Goal: Navigation & Orientation: Find specific page/section

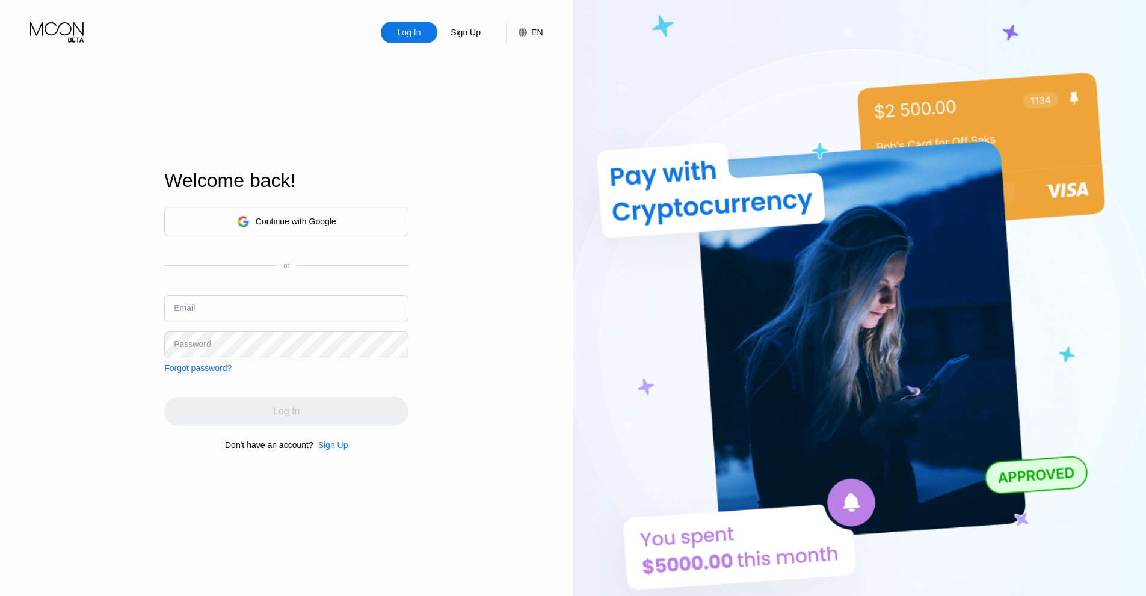
click at [341, 218] on div "Continue with Google" at bounding box center [286, 221] width 244 height 29
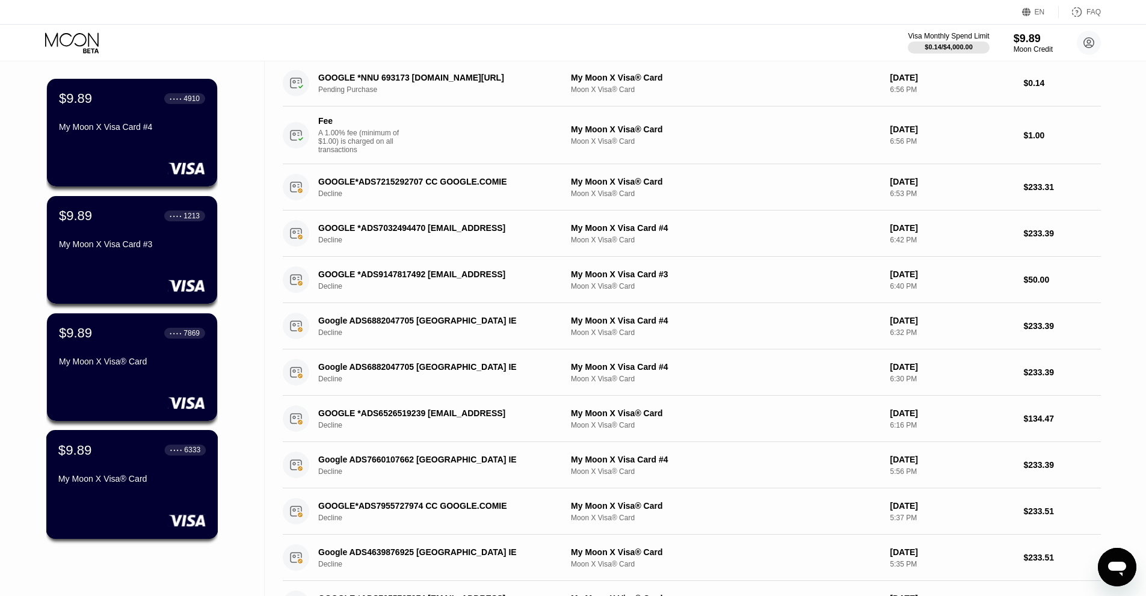
scroll to position [80, 0]
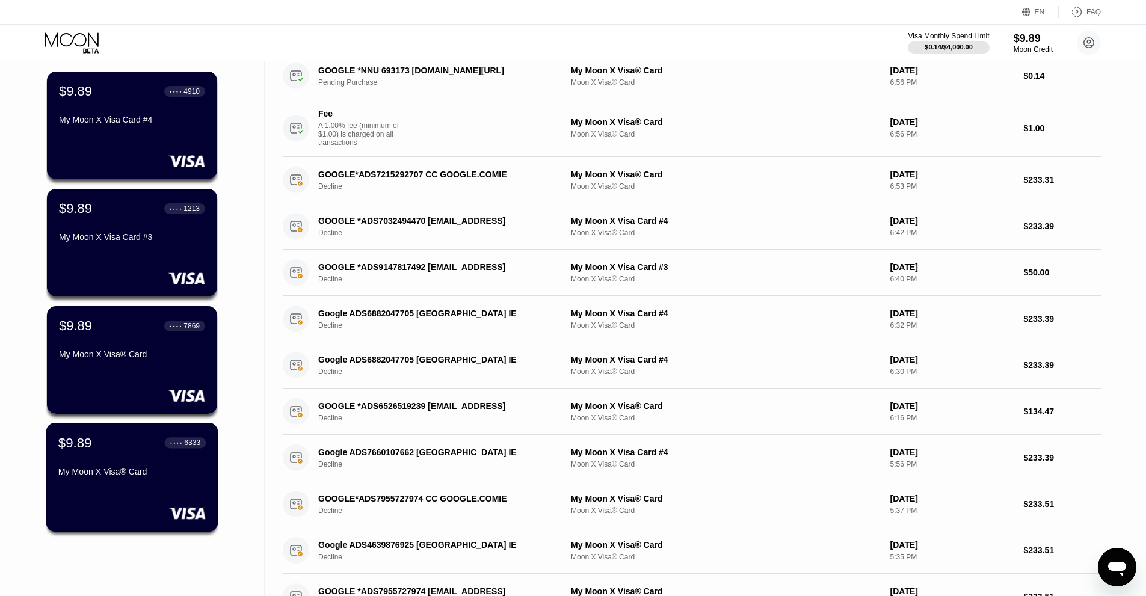
click at [169, 447] on div "● ● ● ● 6333" at bounding box center [186, 442] width 42 height 11
